Goal: Transaction & Acquisition: Purchase product/service

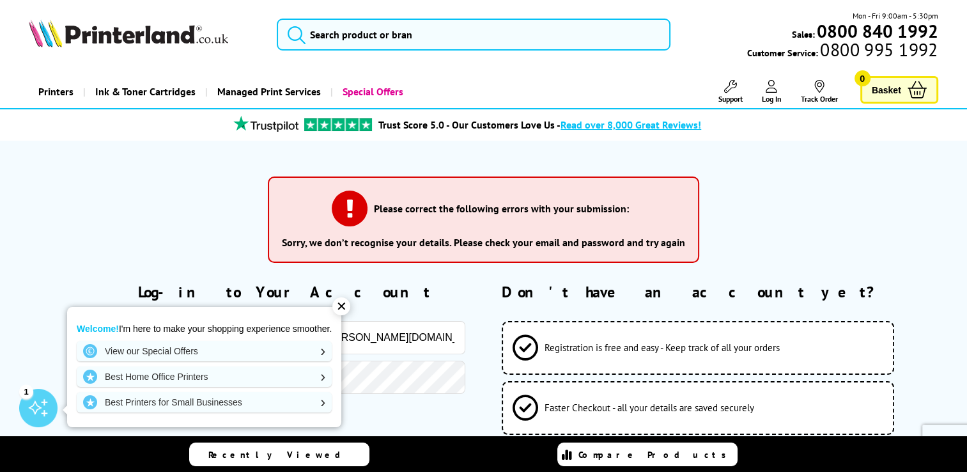
click at [343, 308] on div "✕" at bounding box center [341, 306] width 18 height 18
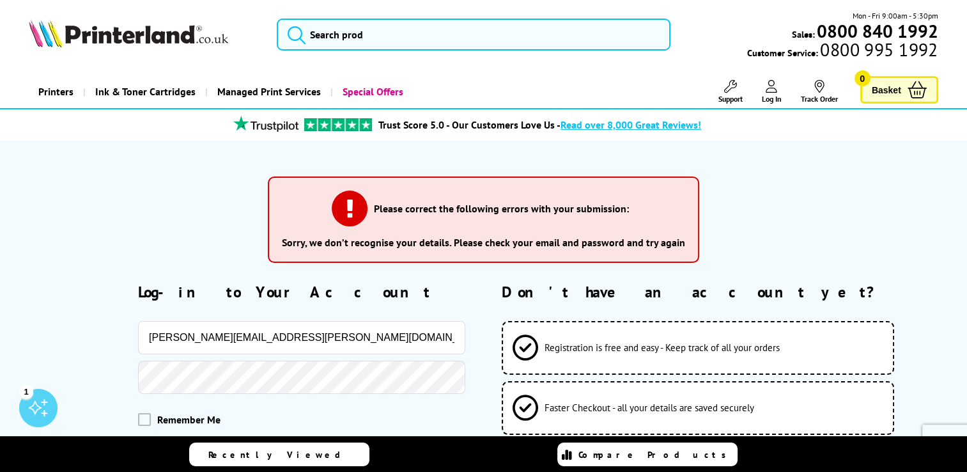
scroll to position [64, 0]
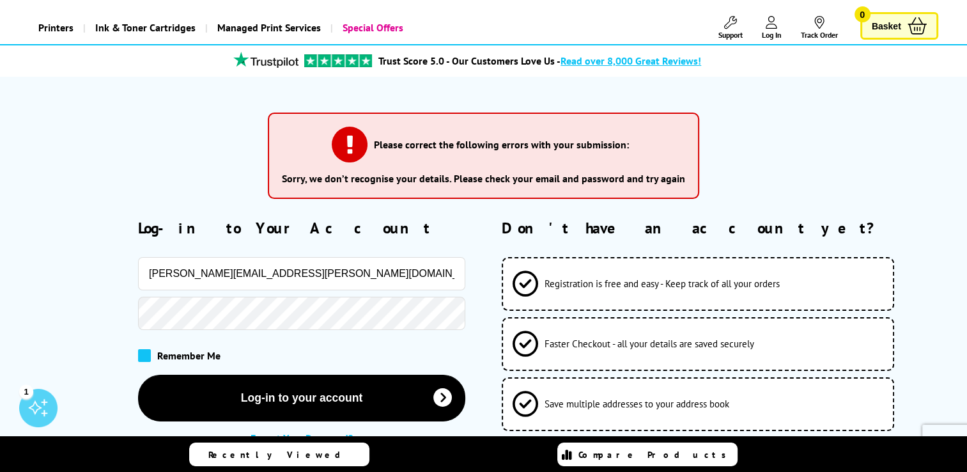
click at [144, 358] on span at bounding box center [144, 355] width 13 height 13
click at [141, 351] on input "checkbox" at bounding box center [141, 351] width 0 height 0
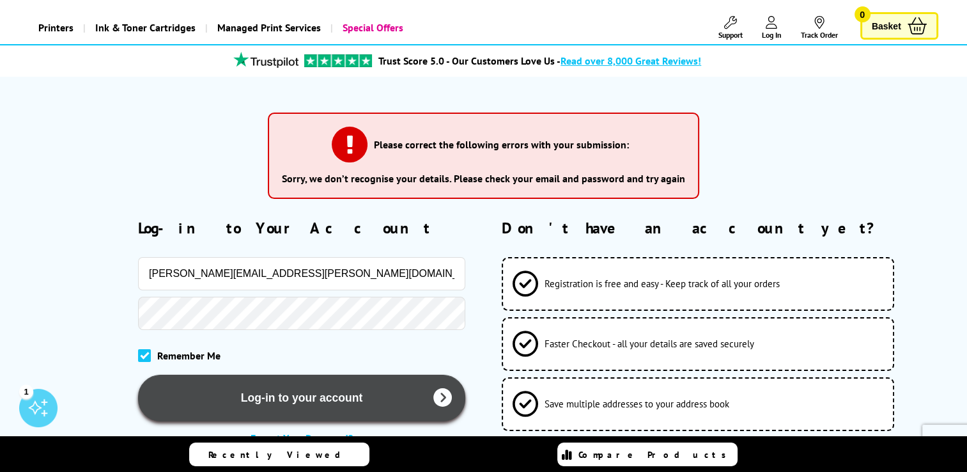
click at [269, 393] on button "Log-in to your account" at bounding box center [301, 397] width 327 height 47
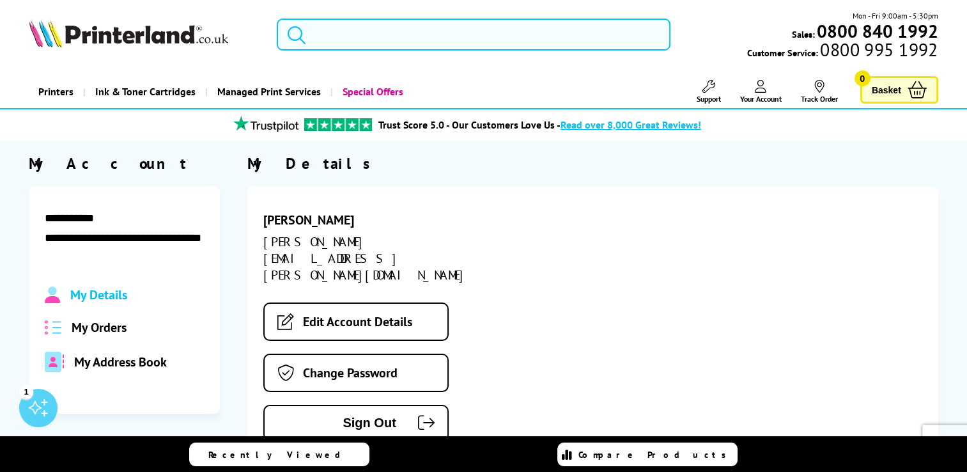
click at [404, 40] on input "search" at bounding box center [474, 35] width 394 height 32
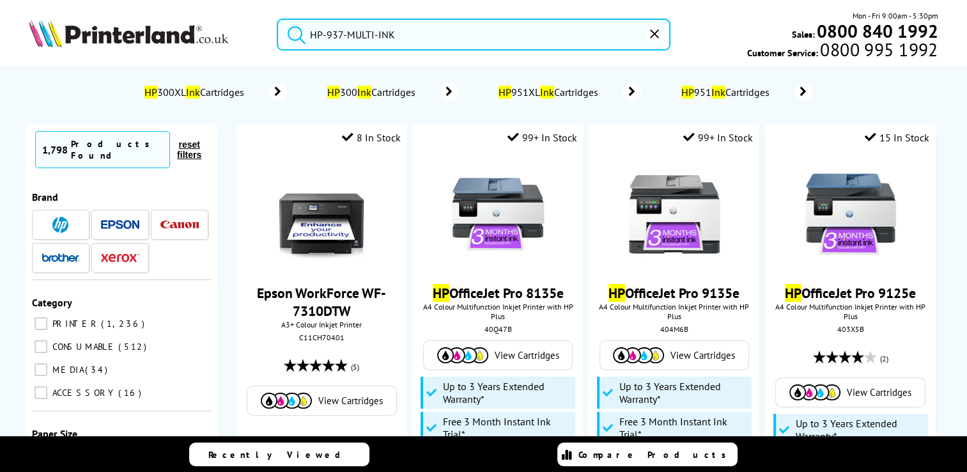
click at [277, 19] on button "submit" at bounding box center [293, 33] width 32 height 28
click at [550, 38] on input "HP-937-MULTI-INK" at bounding box center [474, 35] width 394 height 32
click at [277, 19] on button "submit" at bounding box center [293, 33] width 32 height 28
click at [550, 38] on input "HP-937-MULTI-INK" at bounding box center [474, 35] width 394 height 32
click at [277, 19] on button "submit" at bounding box center [293, 33] width 32 height 28
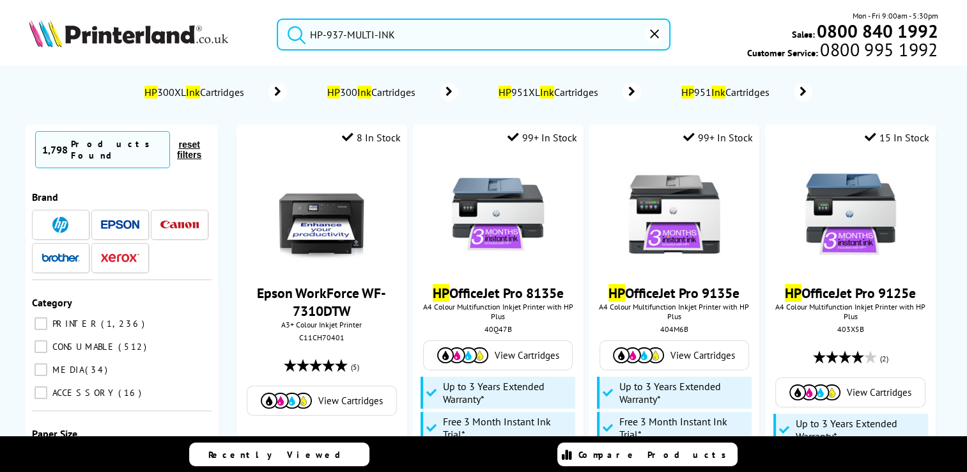
click at [516, 30] on input "HP-937-MULTI-INK" at bounding box center [474, 35] width 394 height 32
click at [277, 19] on button "submit" at bounding box center [293, 33] width 32 height 28
click at [516, 30] on input "HP-937-MULTI-INK" at bounding box center [474, 35] width 394 height 32
drag, startPoint x: 516, startPoint y: 30, endPoint x: 277, endPoint y: 23, distance: 239.1
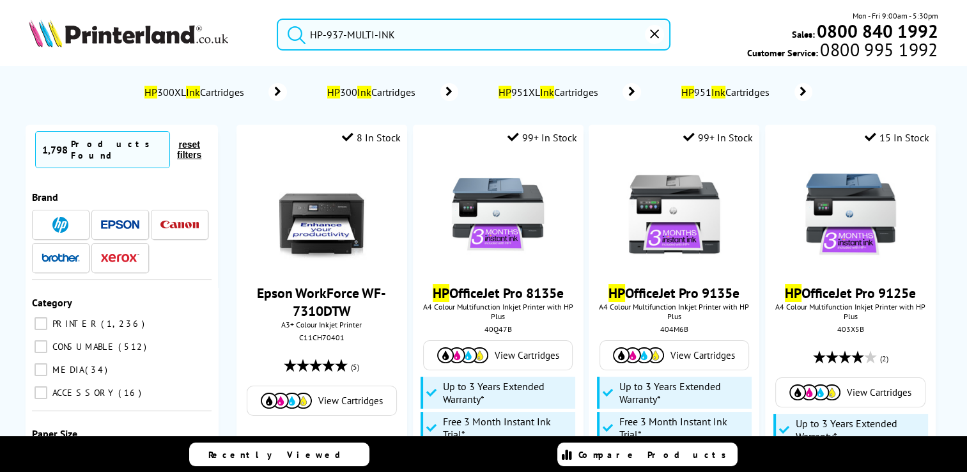
click at [277, 23] on form "HP-937-MULTI-INK" at bounding box center [474, 35] width 394 height 32
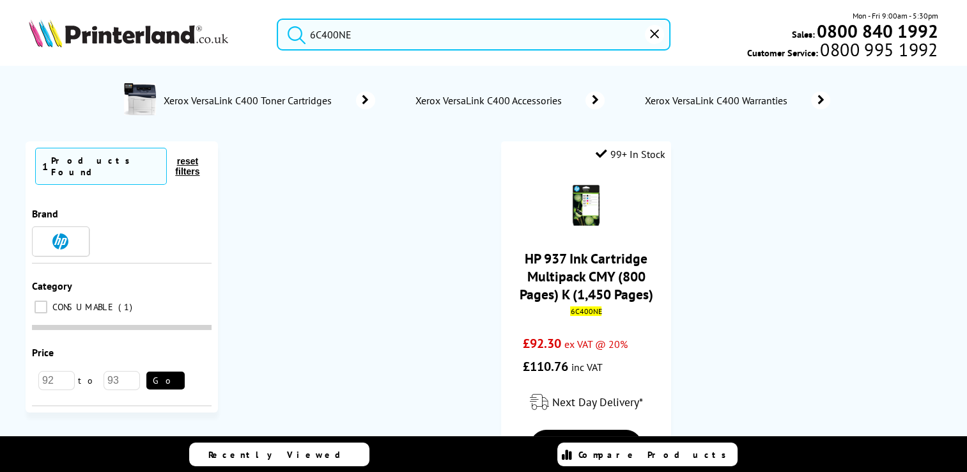
type input "6C400NE"
click at [277, 19] on button "submit" at bounding box center [293, 33] width 32 height 28
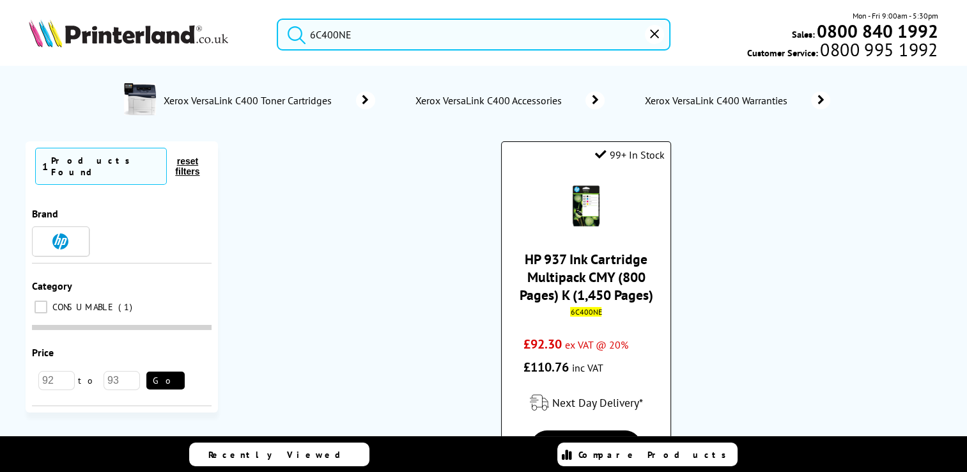
click at [626, 280] on link "HP 937 Ink Cartridge Multipack CMY (800 Pages) K (1,450 Pages)" at bounding box center [586, 277] width 134 height 54
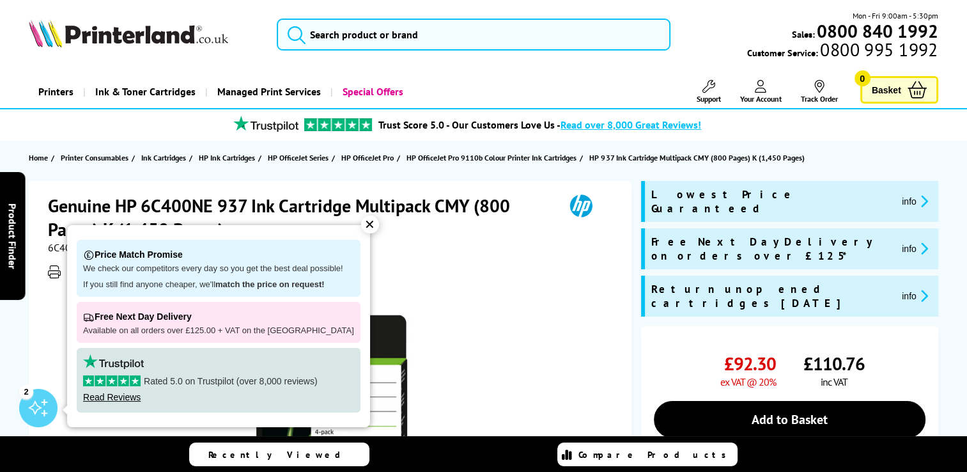
click at [361, 223] on div "✕" at bounding box center [370, 224] width 18 height 18
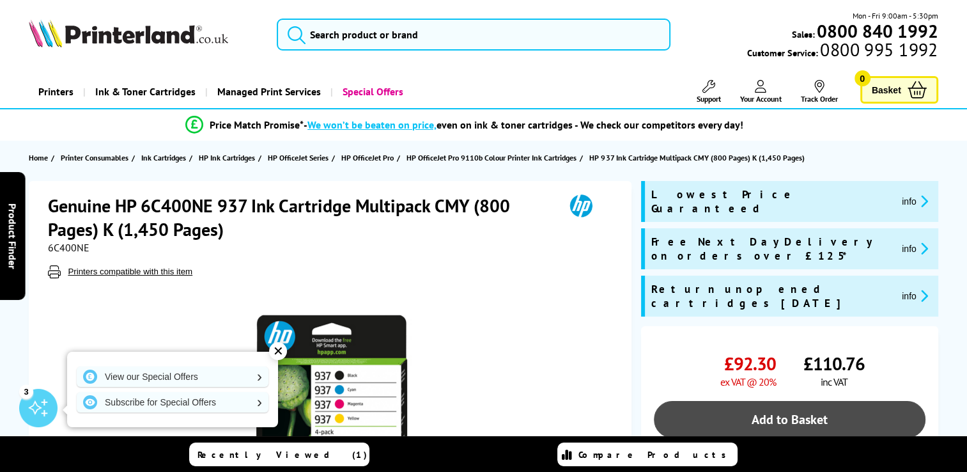
click at [813, 401] on link "Add to Basket" at bounding box center [789, 419] width 271 height 37
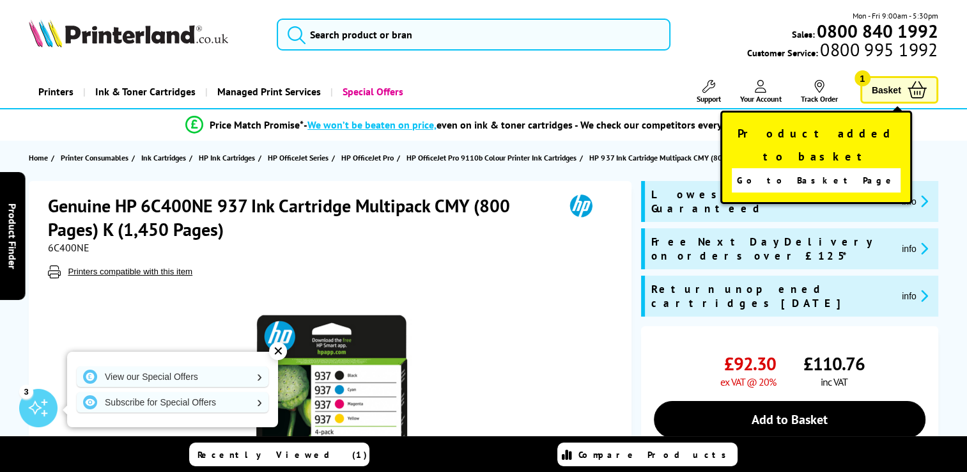
click at [917, 79] on link "Basket 1" at bounding box center [899, 89] width 78 height 27
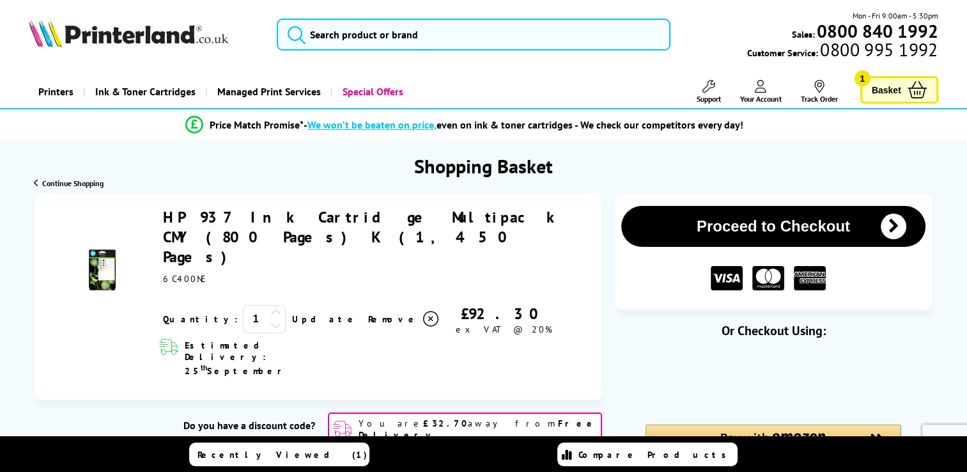
click at [270, 307] on icon at bounding box center [276, 313] width 12 height 12
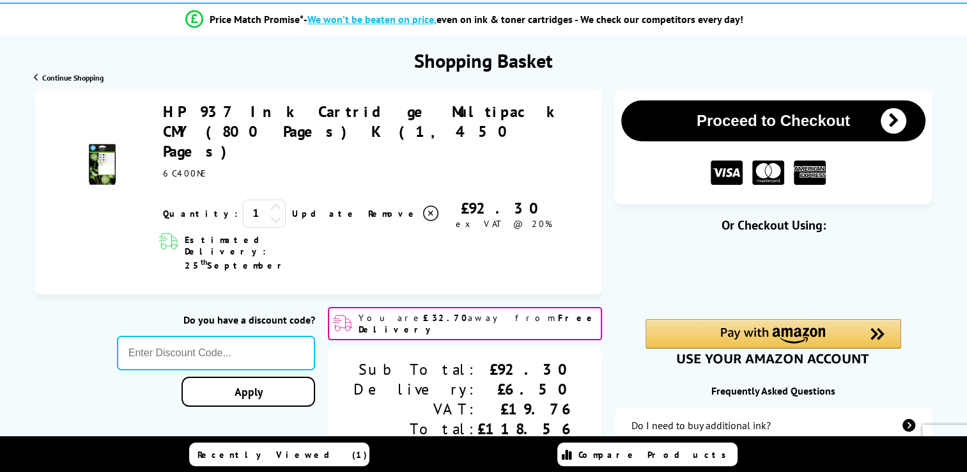
scroll to position [128, 0]
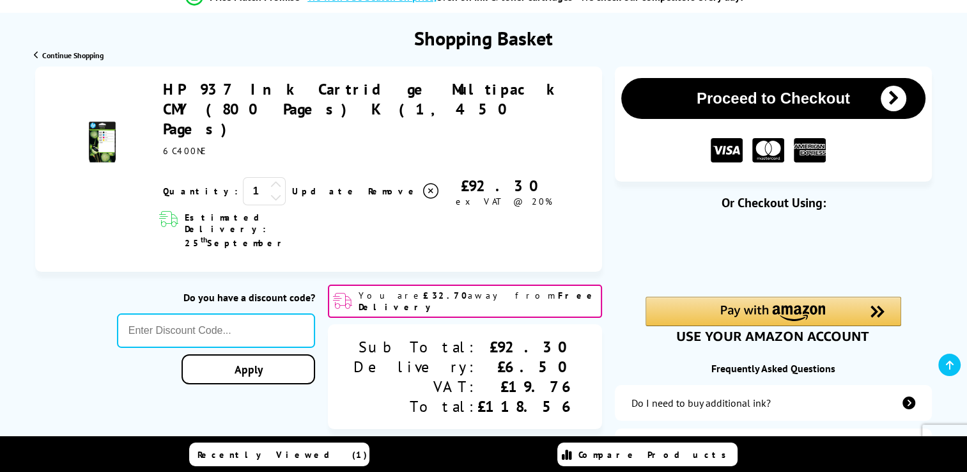
click at [575, 176] on div "Quantity: 1 Update" at bounding box center [376, 191] width 426 height 31
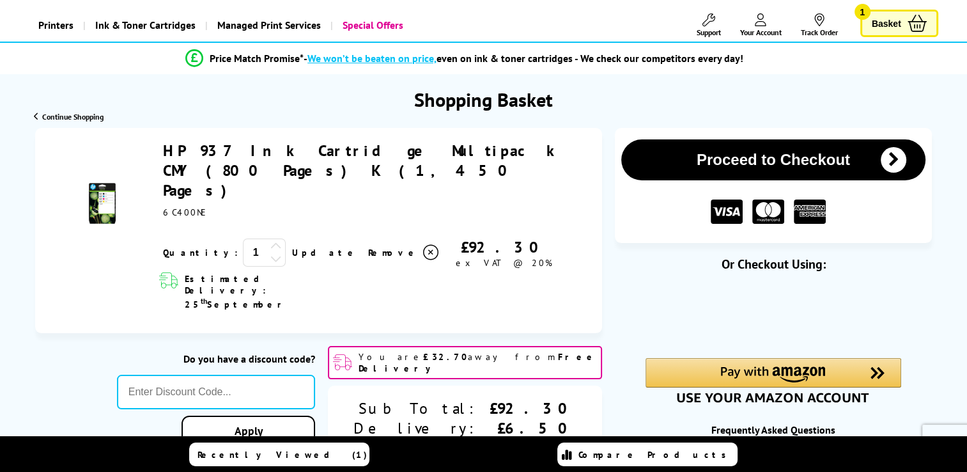
scroll to position [0, 0]
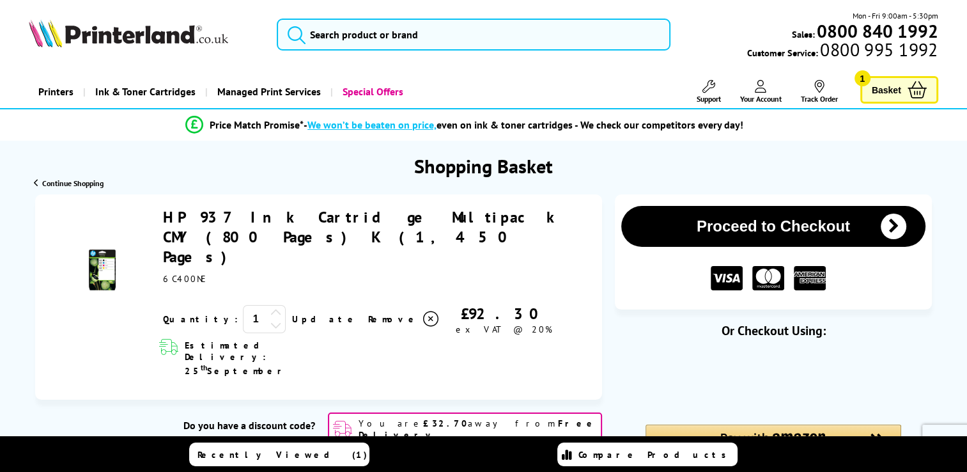
click at [353, 273] on div "6C400NE" at bounding box center [376, 279] width 426 height 12
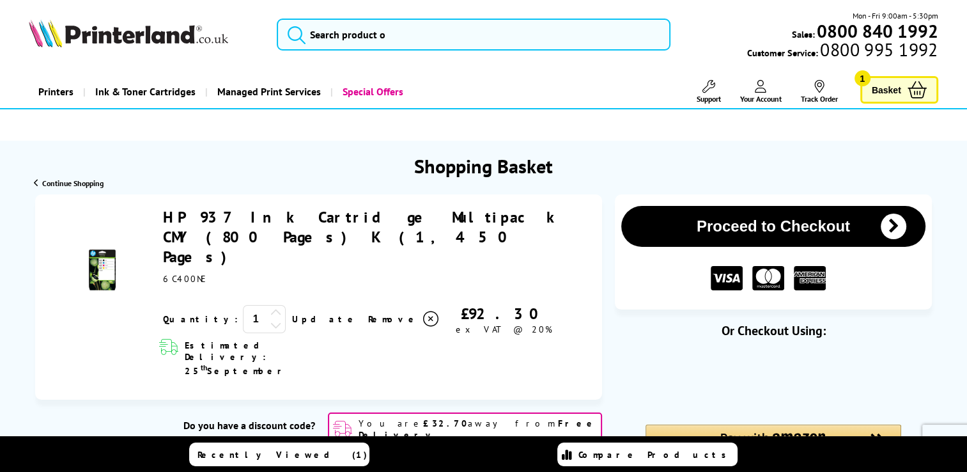
click at [292, 313] on link "Update" at bounding box center [325, 319] width 66 height 12
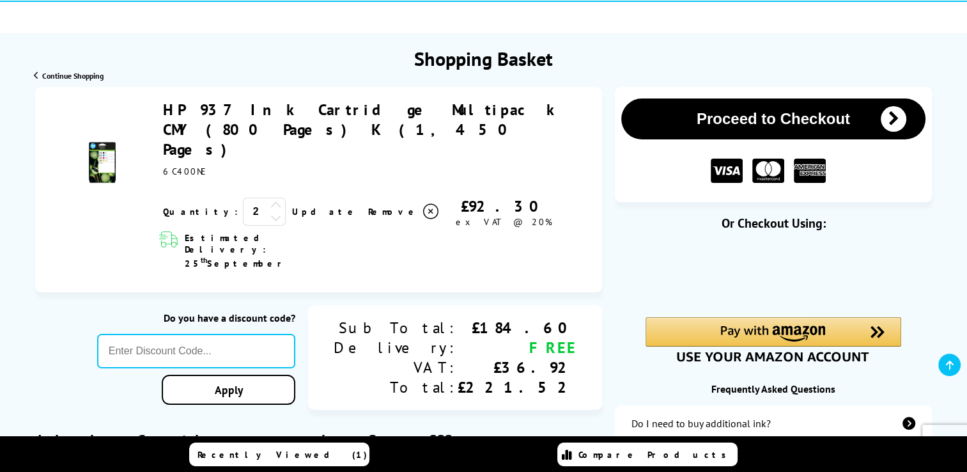
scroll to position [128, 0]
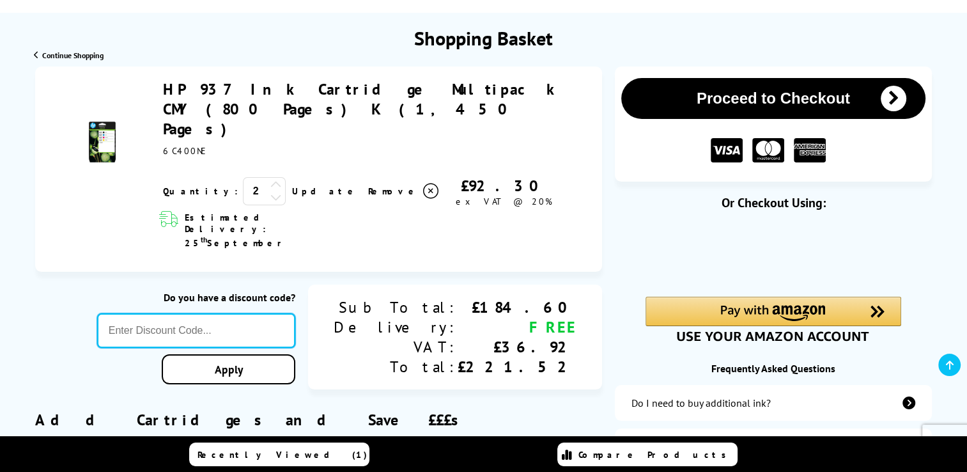
click at [286, 313] on input "text" at bounding box center [196, 330] width 198 height 35
paste input "CONSMW10"
type input "CONSMW10"
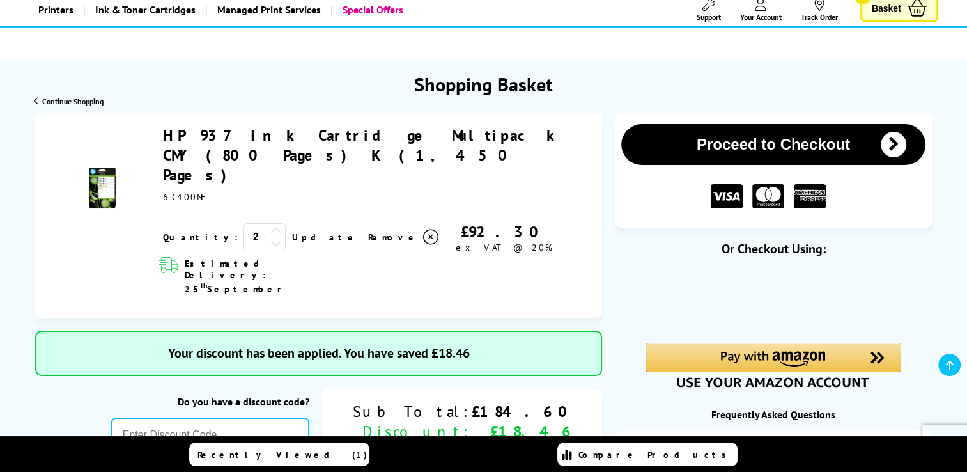
scroll to position [64, 0]
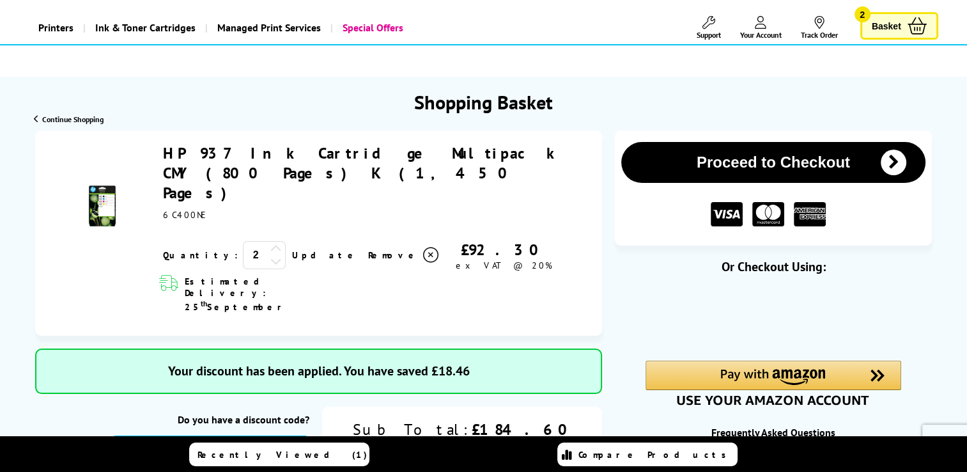
click at [904, 164] on icon "submit" at bounding box center [894, 163] width 26 height 26
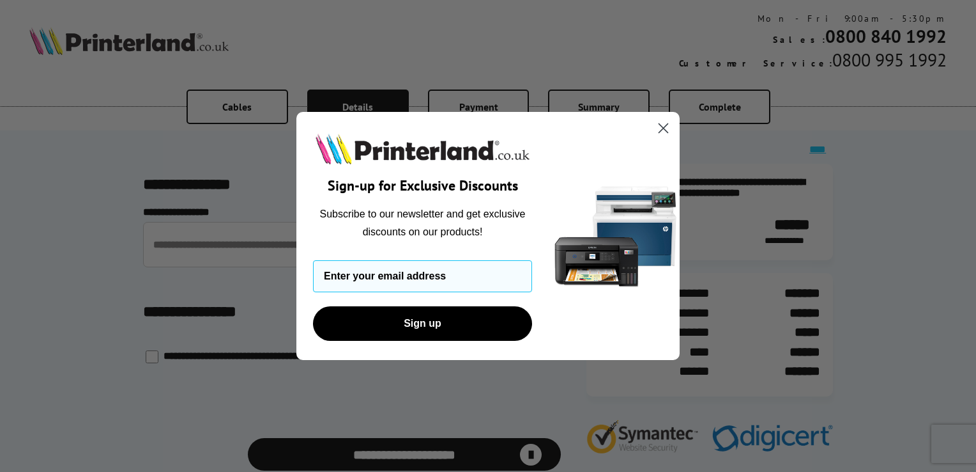
click at [666, 127] on circle "Close dialog" at bounding box center [663, 128] width 21 height 21
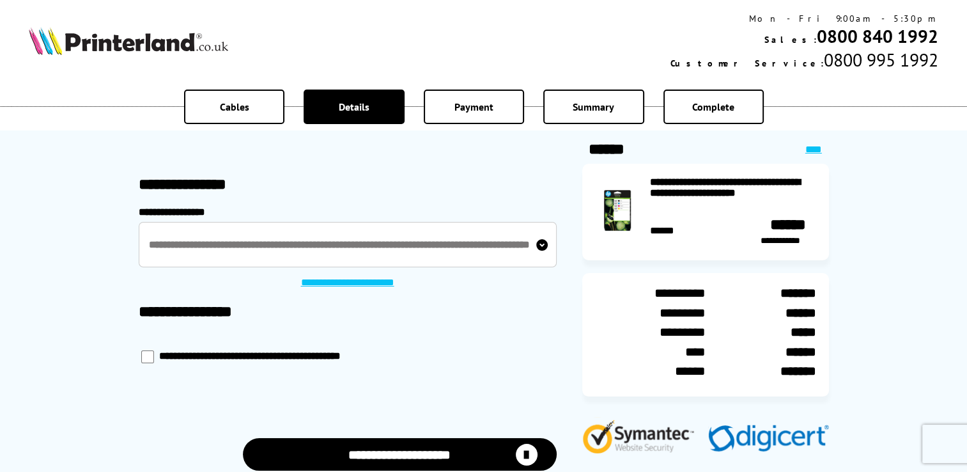
click at [520, 459] on icon "submit" at bounding box center [527, 454] width 22 height 22
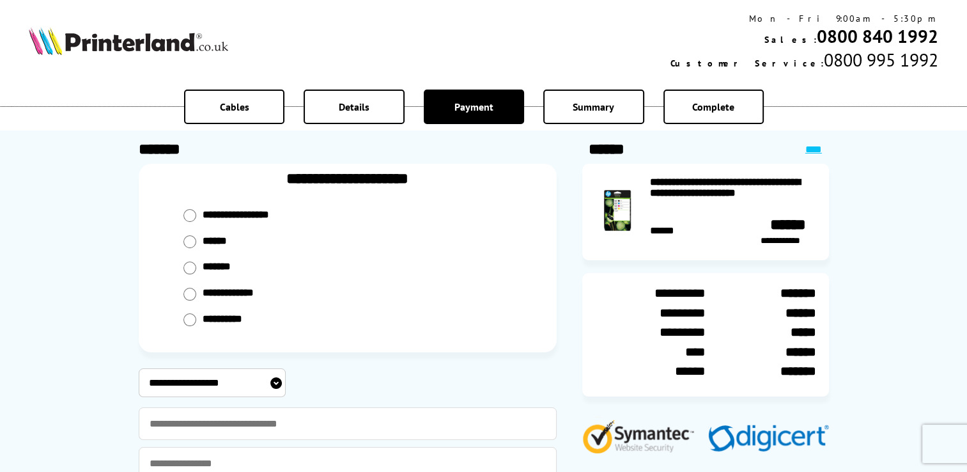
click at [189, 242] on input "radio" at bounding box center [189, 241] width 13 height 13
radio input "****"
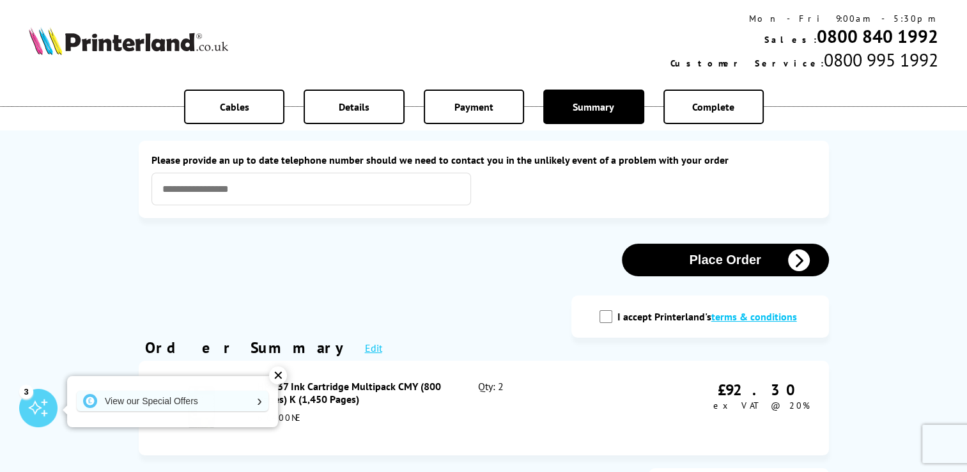
click at [607, 319] on input "I accept Printerland's terms & conditions" at bounding box center [605, 316] width 13 height 13
checkbox input "true"
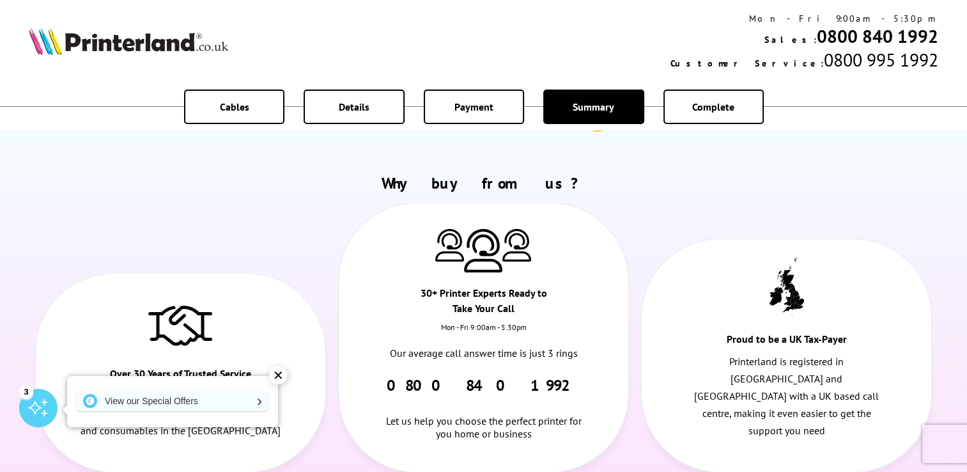
scroll to position [895, 0]
click at [281, 374] on div "✕" at bounding box center [278, 375] width 18 height 18
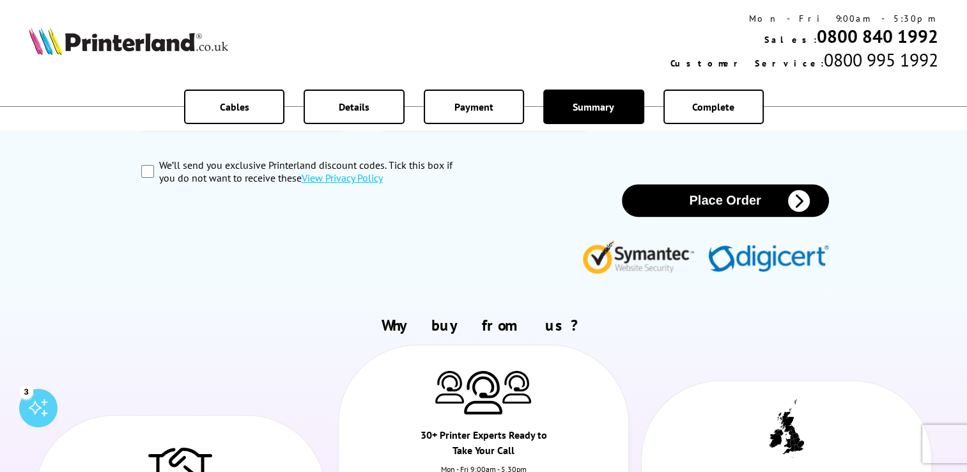
scroll to position [575, 0]
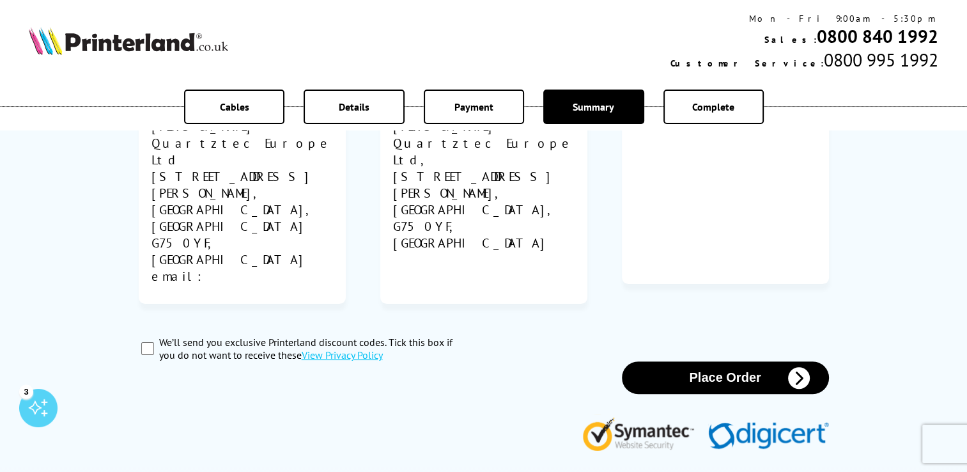
click at [797, 367] on icon "button" at bounding box center [799, 378] width 22 height 22
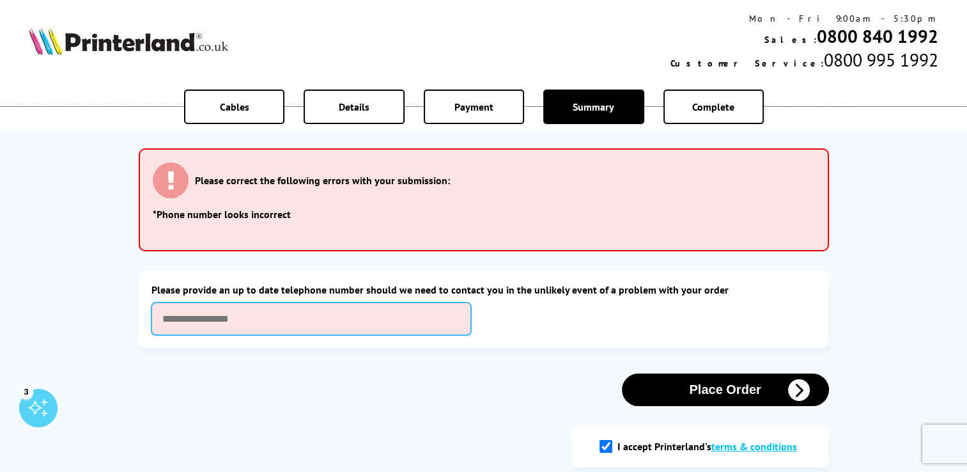
scroll to position [0, 0]
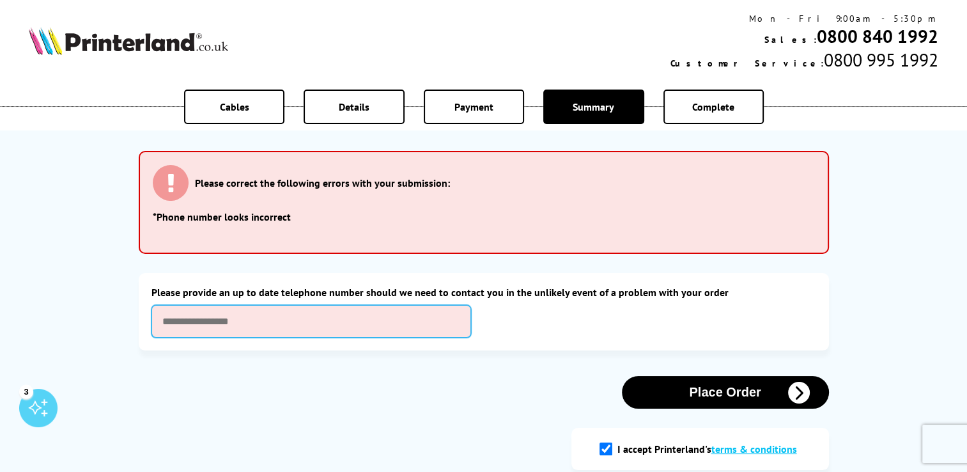
click at [396, 318] on input "text" at bounding box center [310, 321] width 319 height 33
click at [276, 325] on input "text" at bounding box center [310, 321] width 319 height 33
paste input "**********"
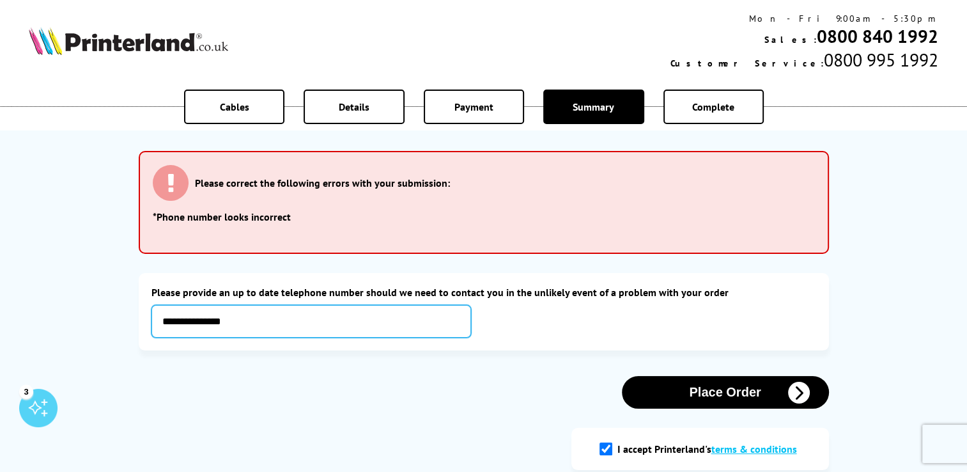
type input "**********"
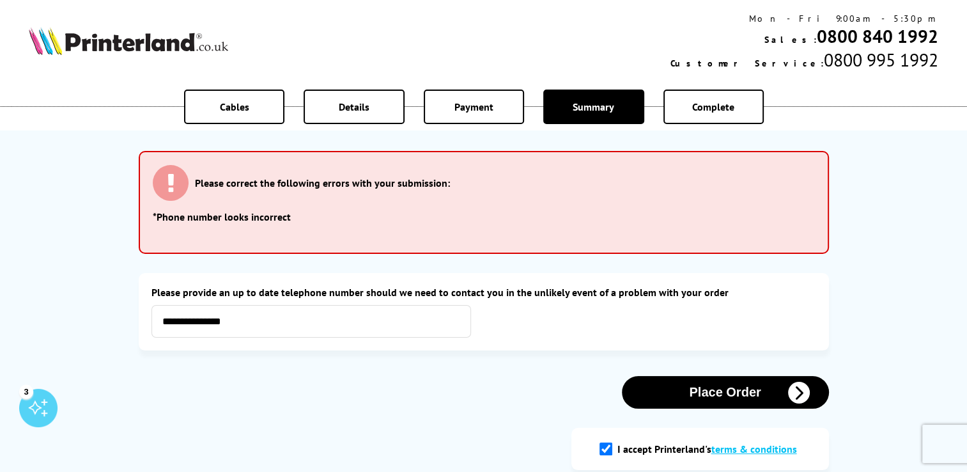
click at [737, 396] on button "Place Order" at bounding box center [725, 392] width 207 height 33
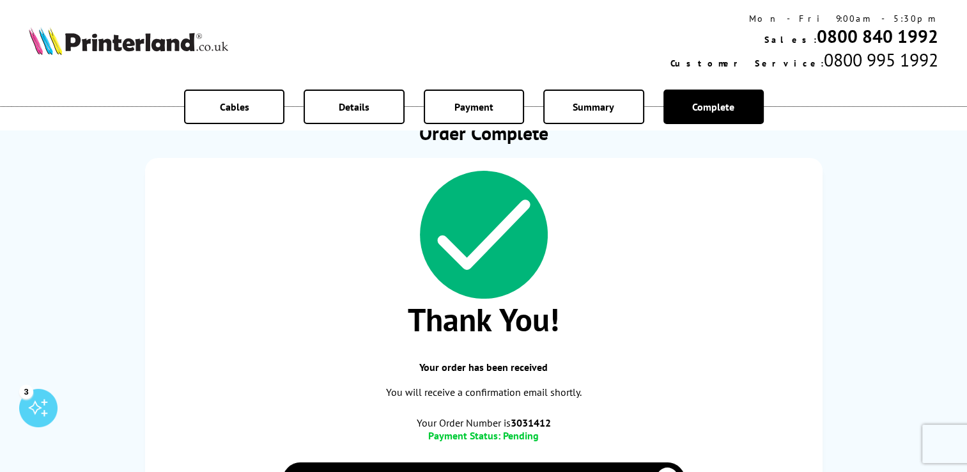
scroll to position [64, 0]
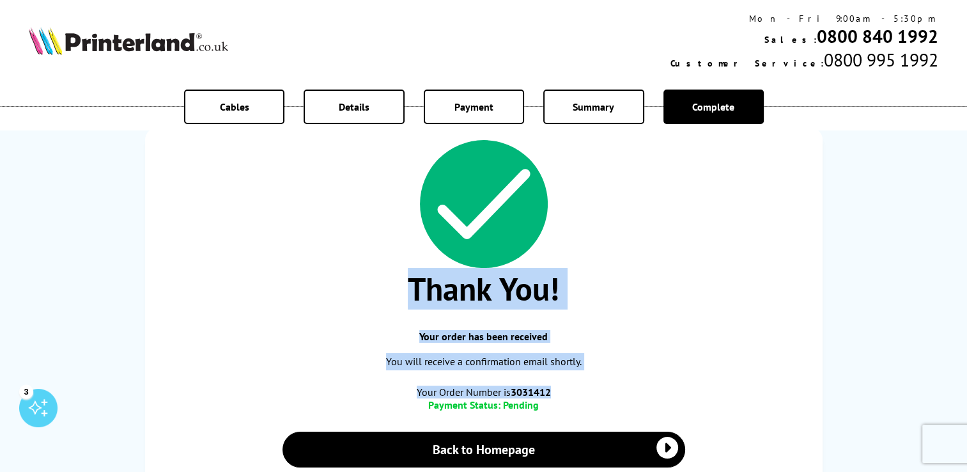
drag, startPoint x: 406, startPoint y: 285, endPoint x: 587, endPoint y: 389, distance: 208.1
click at [587, 389] on div "Thank You! Your order has been received You will receive a confirmation email s…" at bounding box center [483, 313] width 677 height 373
copy div "Thank You! Your order has been received You will receive a confirmation email s…"
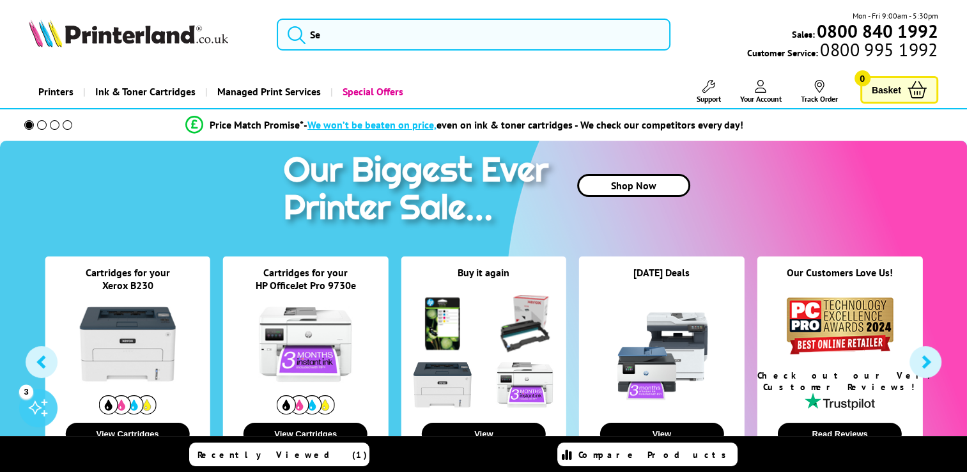
click at [757, 95] on span "Your Account" at bounding box center [761, 99] width 42 height 10
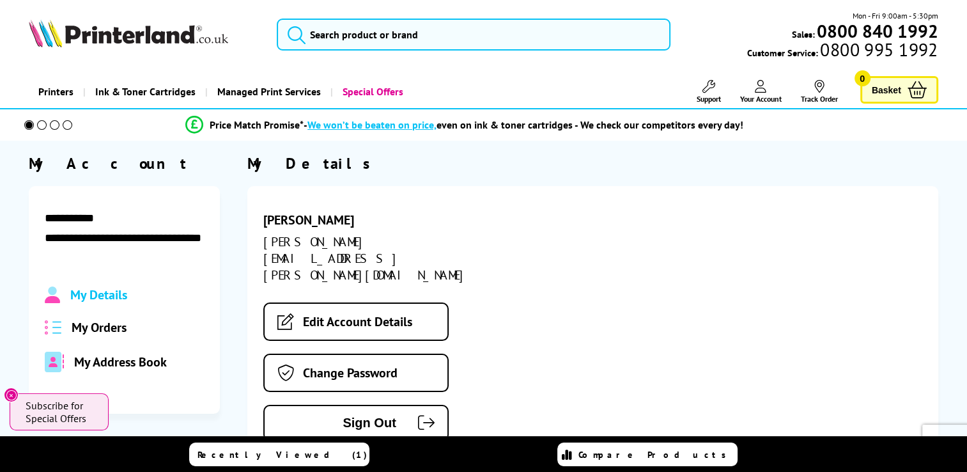
click at [114, 331] on span "My Orders" at bounding box center [99, 327] width 55 height 17
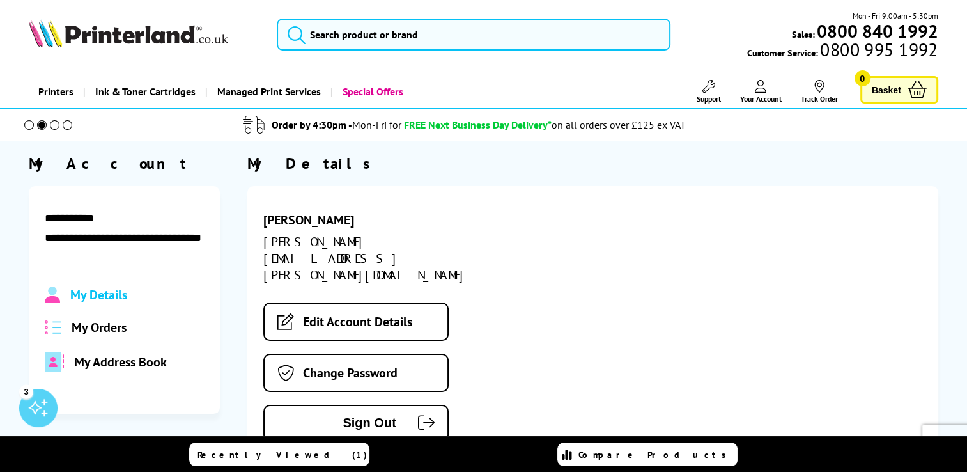
click at [123, 329] on span "My Orders" at bounding box center [99, 327] width 55 height 17
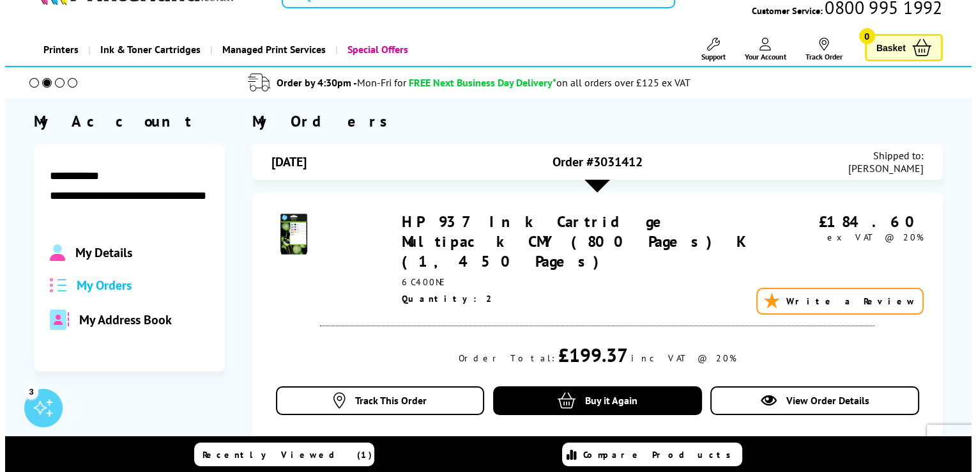
scroll to position [64, 0]
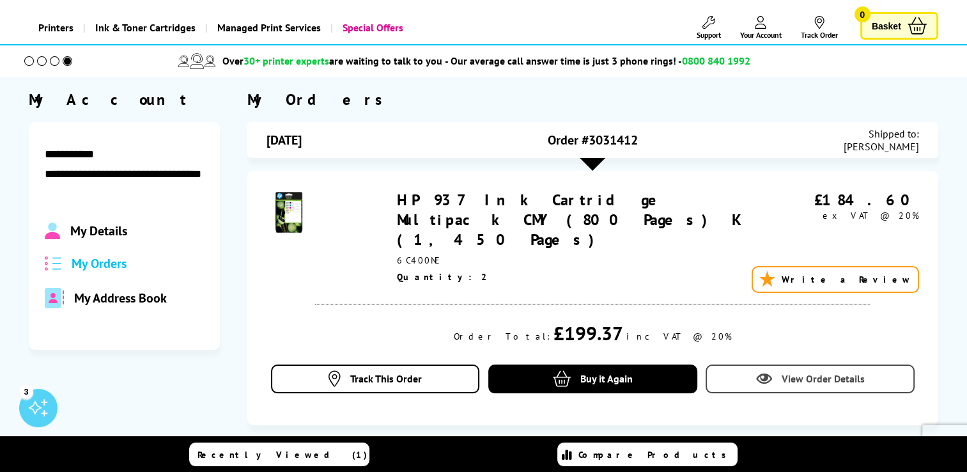
click at [817, 372] on span "View Order Details" at bounding box center [822, 378] width 83 height 13
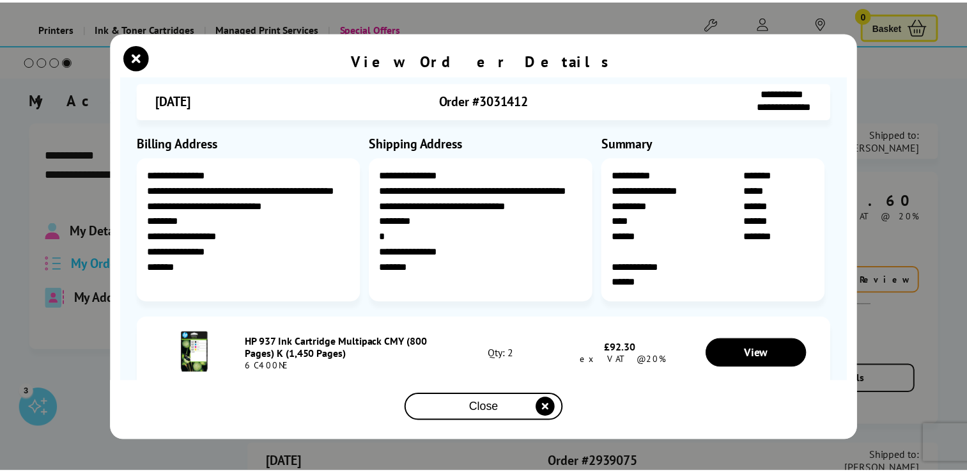
scroll to position [38, 0]
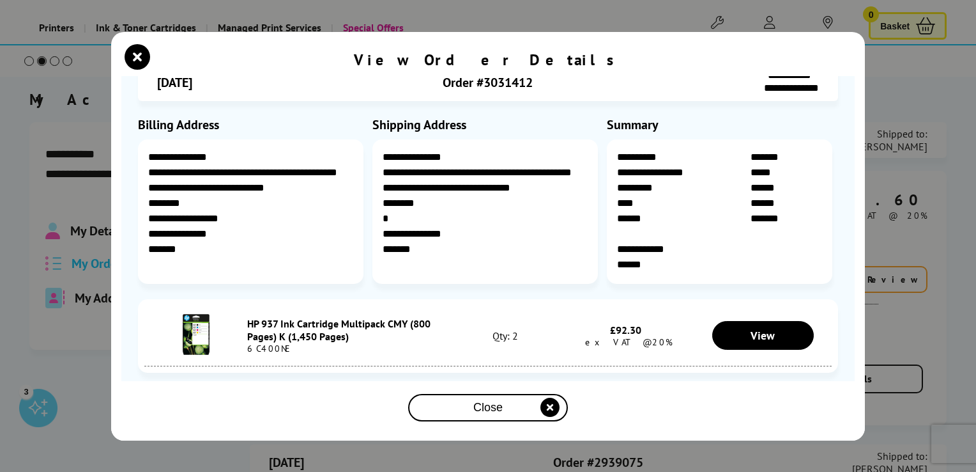
click at [915, 87] on div "**********" at bounding box center [488, 236] width 976 height 472
click at [547, 410] on icon "close modal" at bounding box center [550, 406] width 19 height 19
